Goal: Use online tool/utility: Utilize a website feature to perform a specific function

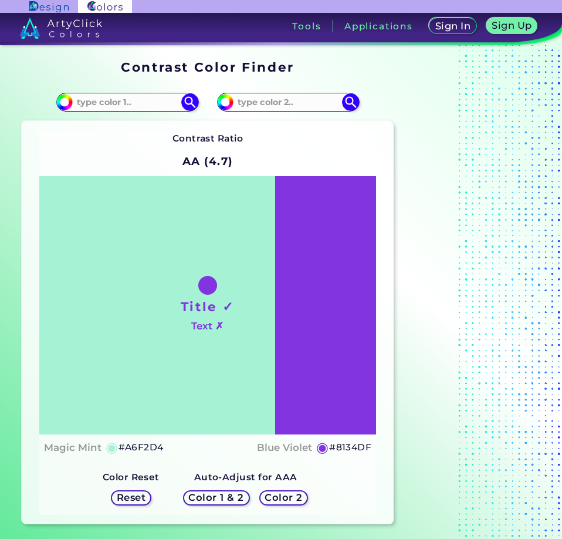
click at [138, 99] on input at bounding box center [127, 102] width 109 height 16
paste input "#8DD873"
type input "#8DD873"
click at [193, 100] on img at bounding box center [190, 102] width 18 height 18
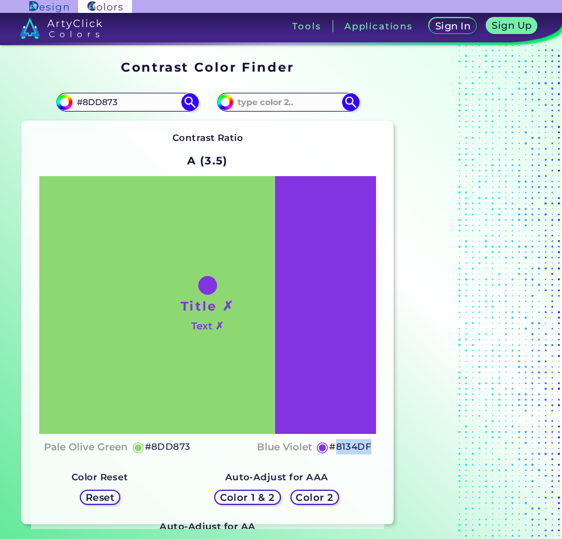
drag, startPoint x: 370, startPoint y: 446, endPoint x: 333, endPoint y: 447, distance: 37.0
click at [333, 447] on h5 "#8134DF" at bounding box center [350, 446] width 42 height 15
copy h5 "8134DF"
drag, startPoint x: 339, startPoint y: 444, endPoint x: 373, endPoint y: 444, distance: 33.5
click at [373, 444] on div "Title ✗ Text ✗ Pale [PERSON_NAME] ◉ #8DD873 Blue Violet ◉ #8134DF" at bounding box center [207, 318] width 337 height 284
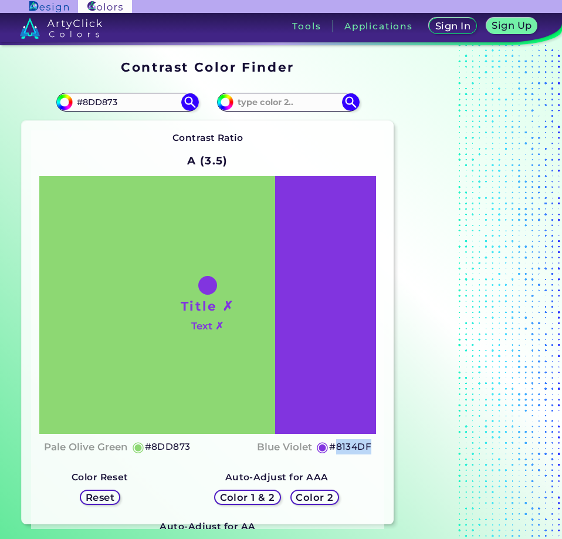
copy h5 "8134DF"
click at [63, 100] on input "#8dd873" at bounding box center [63, 100] width 15 height 15
type input "#74d8ba"
type input "#74D8BA"
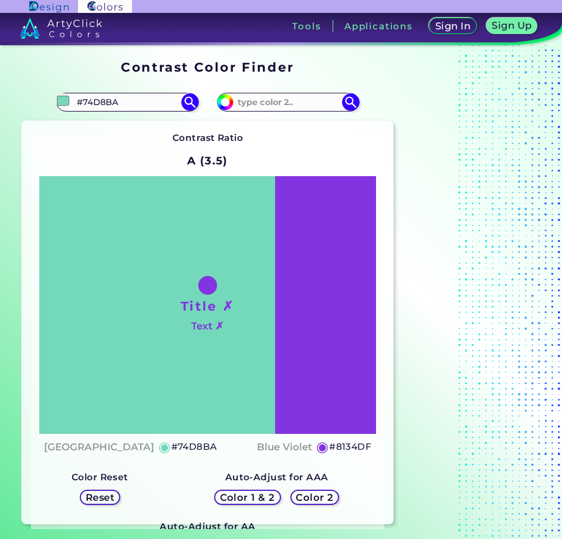
type input "#74d8b6"
type input "#74D8B6"
type input "#74d8b1"
type input "#74D8B1"
type input "#74d8ac"
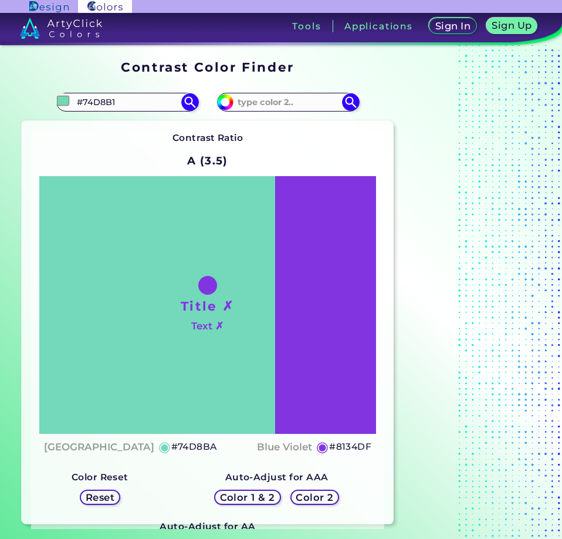
type input "#74D8AC"
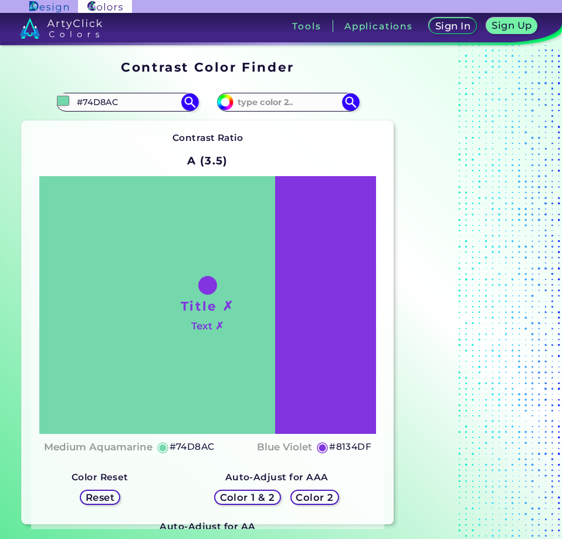
type input "#74d8a9"
type input "#74D8A9"
type input "#74d8a4"
type input "#74D8A4"
type input "#74d89f"
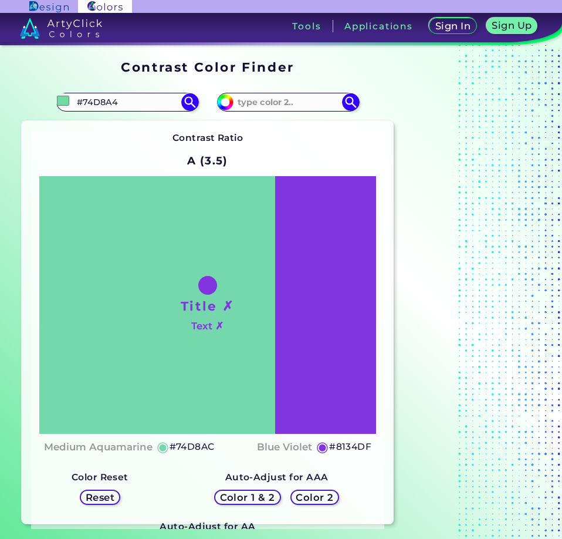
type input "#74D89F"
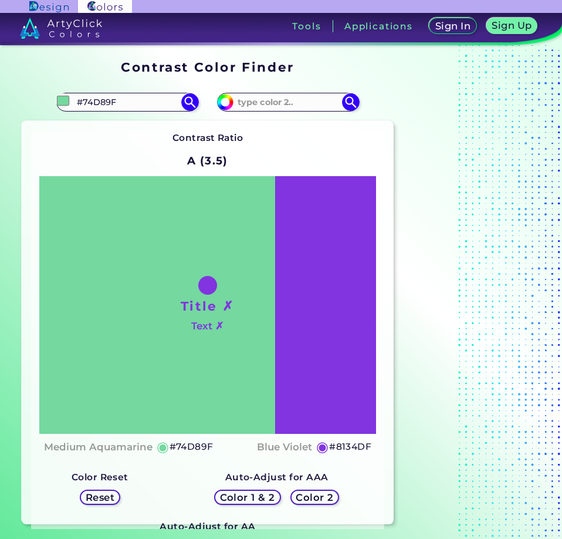
type input "#74d8a4"
type input "#74D8A4"
type input "#74d8a9"
type input "#74D8A9"
type input "#74d8ac"
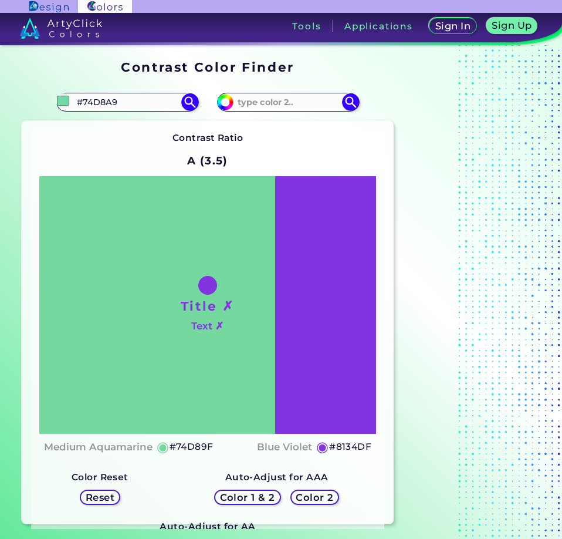
type input "#74D8AC"
type input "#74d8b6"
type input "#74D8B6"
type input "#74d8bf"
type input "#74D8BF"
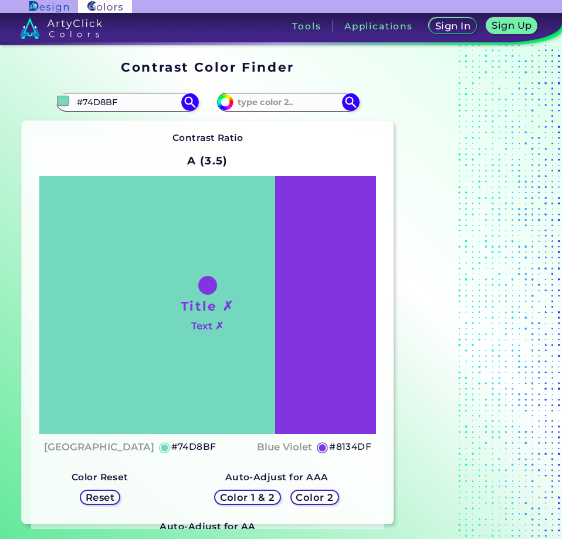
type input "#74d8ba"
type input "#74D8BA"
type input "#74d8ba"
click at [276, 496] on div "Color 1 & 2" at bounding box center [248, 497] width 60 height 14
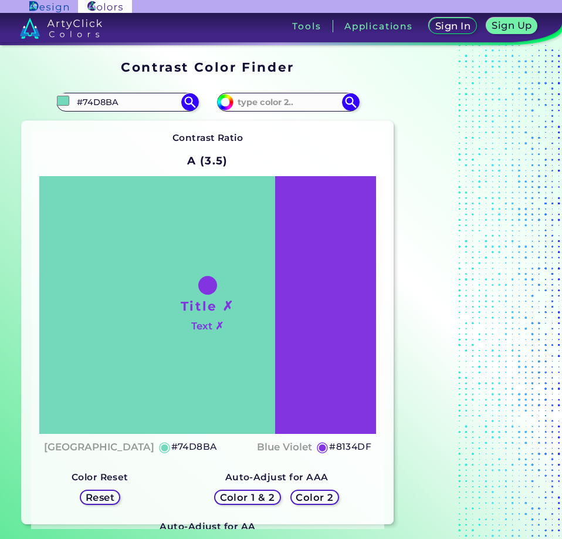
click at [320, 504] on div "Color 2" at bounding box center [315, 496] width 44 height 13
click at [319, 501] on h5 "Color 2" at bounding box center [315, 497] width 34 height 9
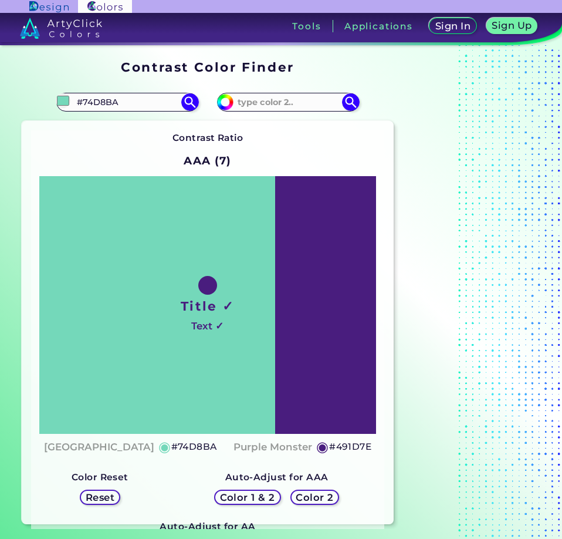
click at [340, 445] on h5 "#491D7E" at bounding box center [350, 446] width 42 height 15
drag, startPoint x: 338, startPoint y: 445, endPoint x: 370, endPoint y: 445, distance: 32.3
click at [370, 445] on h5 "#491D7E copied" at bounding box center [350, 446] width 42 height 15
copy h5 "491D7E"
drag, startPoint x: 342, startPoint y: 447, endPoint x: 360, endPoint y: 447, distance: 18.2
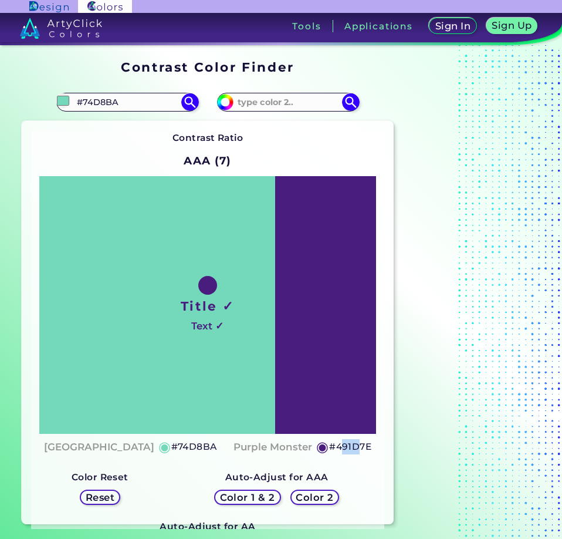
click at [360, 447] on h5 "#491D7E" at bounding box center [350, 446] width 42 height 15
copy h5 "91D"
drag, startPoint x: 337, startPoint y: 446, endPoint x: 372, endPoint y: 448, distance: 34.1
click at [372, 448] on h5 "#491D7E" at bounding box center [350, 446] width 42 height 15
copy h5 "491D7E"
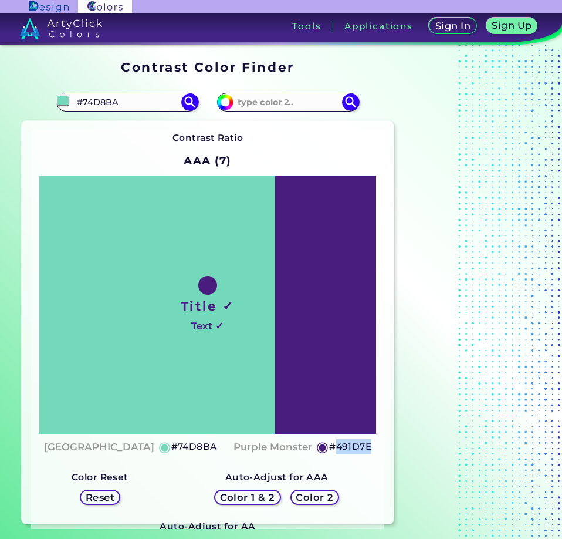
drag, startPoint x: 370, startPoint y: 447, endPoint x: 338, endPoint y: 446, distance: 32.3
click at [338, 446] on h5 "#491D7E" at bounding box center [350, 446] width 42 height 15
copy h5 "491D7E"
click at [337, 448] on h5 "#491D7E copied" at bounding box center [350, 446] width 42 height 15
click at [335, 447] on h5 "#491D7E copied" at bounding box center [350, 446] width 42 height 15
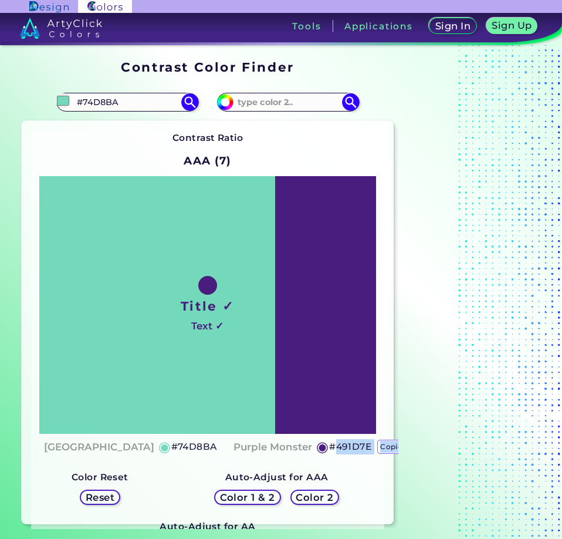
click at [335, 447] on h5 "#491D7E copied copied" at bounding box center [350, 446] width 42 height 15
copy h5 "491D7E copied copied"
click at [335, 447] on h5 "#491D7E copied copied copied" at bounding box center [350, 446] width 42 height 15
copy h5 "#491D7E"
click at [335, 447] on h5 "#491D7E copied copied copied" at bounding box center [350, 446] width 42 height 15
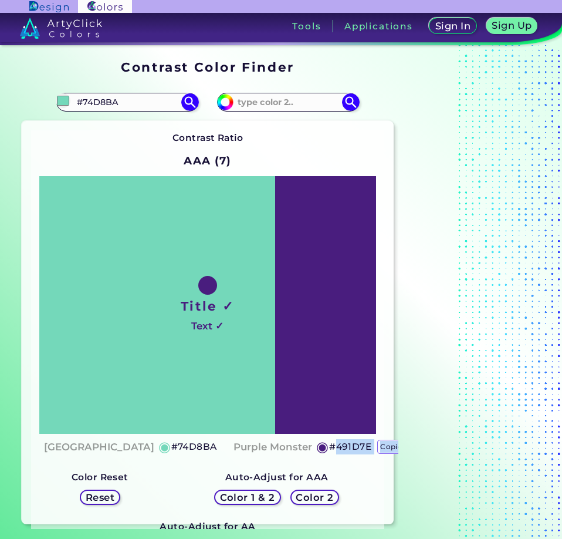
click at [335, 447] on h5 "#491D7E copied copied copied" at bounding box center [350, 446] width 42 height 15
copy h5 "491D7E copied copied copied"
click at [389, 447] on p "copied" at bounding box center [393, 447] width 33 height 14
click at [387, 447] on div "Contrast Ratio AAA (7) Title ✓ Text ✓ Bermuda ◉ #74D8BA Purple Monster ◉ #491D7E" at bounding box center [208, 322] width 373 height 403
click at [171, 448] on h5 "#74D8BA" at bounding box center [194, 446] width 46 height 15
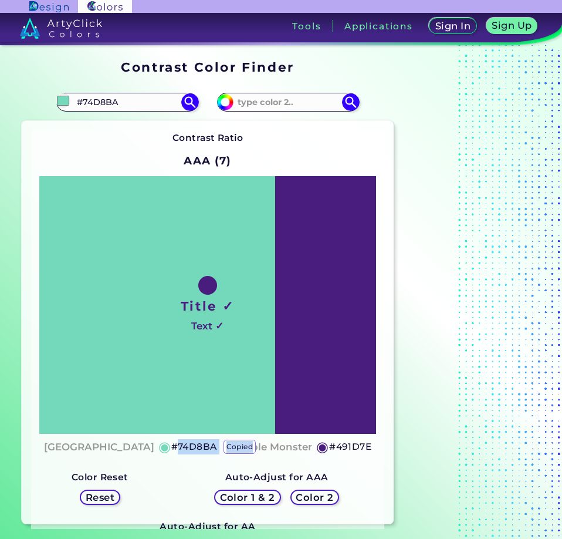
click at [171, 448] on h5 "#74D8BA copied" at bounding box center [194, 446] width 46 height 15
copy h5 "74D8BA copied"
